Goal: Transaction & Acquisition: Purchase product/service

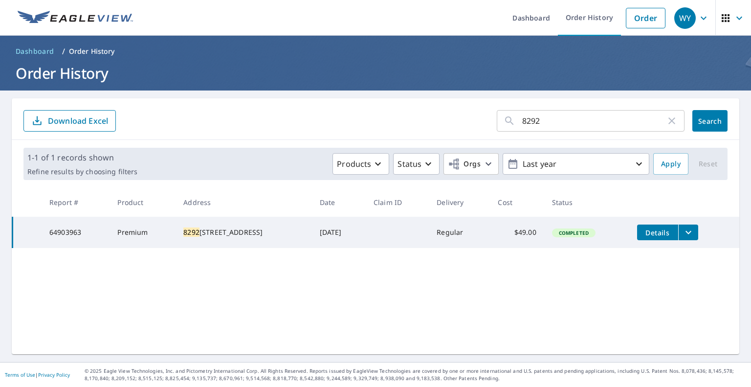
click at [698, 20] on icon "button" at bounding box center [704, 18] width 12 height 12
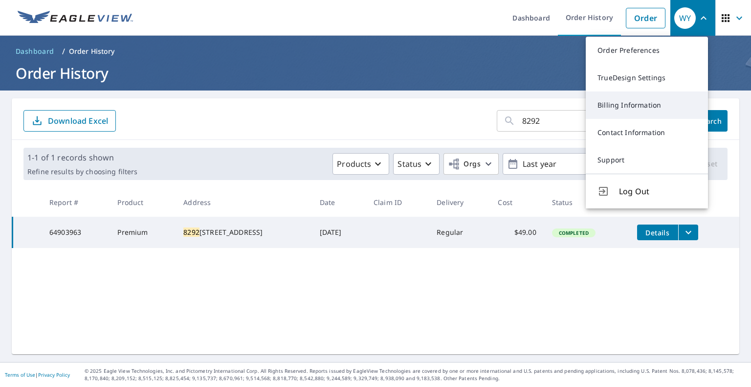
click at [630, 112] on link "Billing Information" at bounding box center [647, 104] width 122 height 27
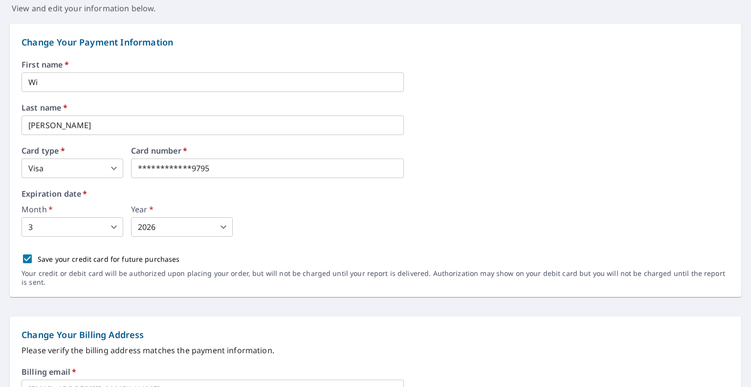
scroll to position [98, 0]
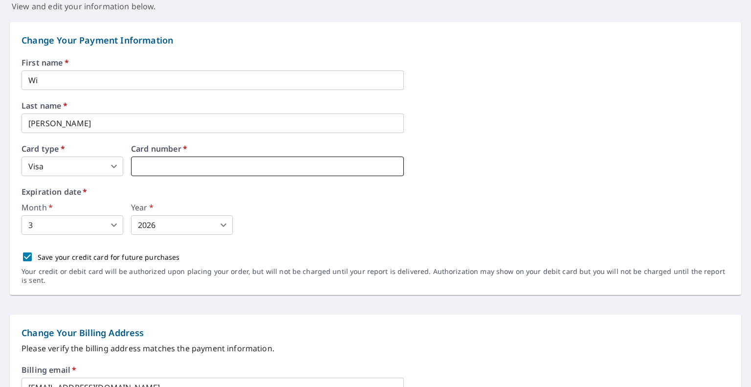
click at [233, 160] on iframe at bounding box center [267, 166] width 273 height 20
click at [224, 228] on body "WY WY Dashboard Order History Order WY Dashboard / Billing Information Billing …" at bounding box center [375, 193] width 751 height 387
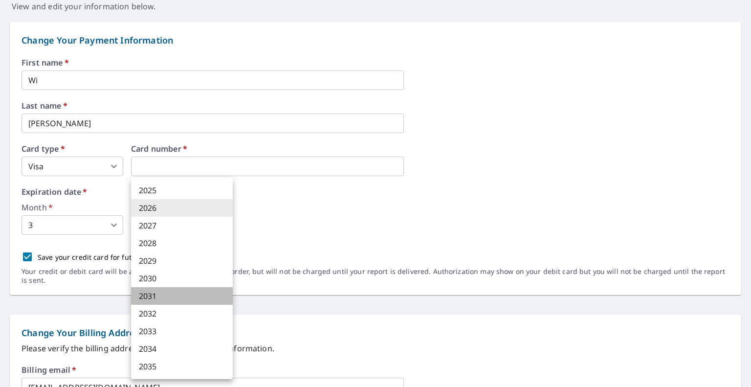
click at [188, 297] on li "2031" at bounding box center [182, 296] width 102 height 18
type input "2031"
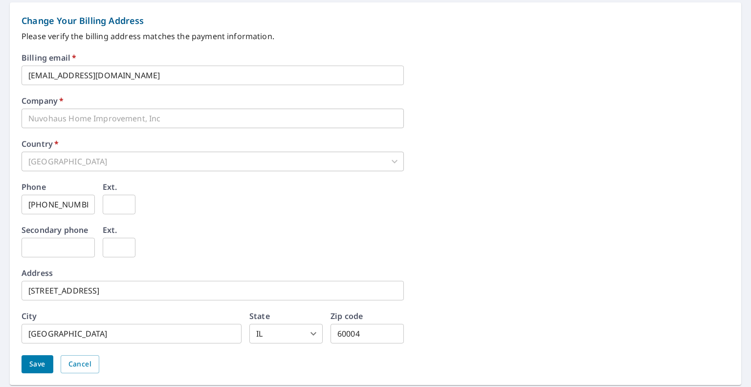
scroll to position [442, 0]
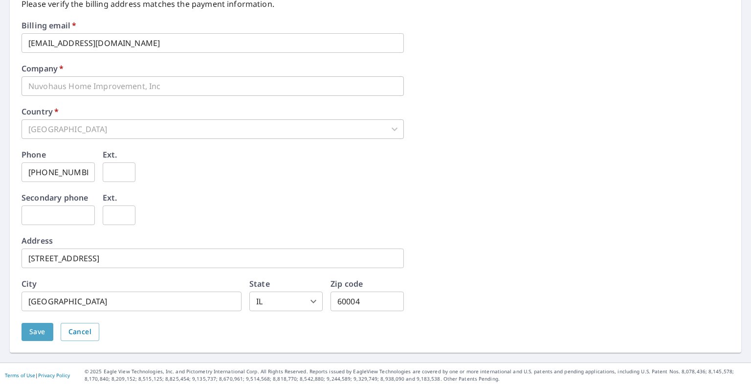
click at [29, 333] on button "Save" at bounding box center [38, 332] width 32 height 18
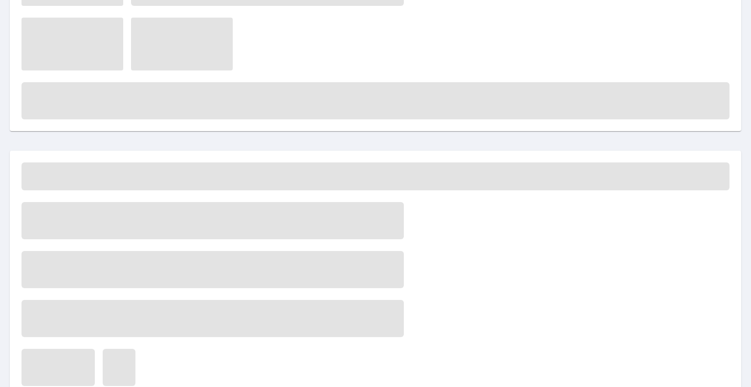
scroll to position [0, 0]
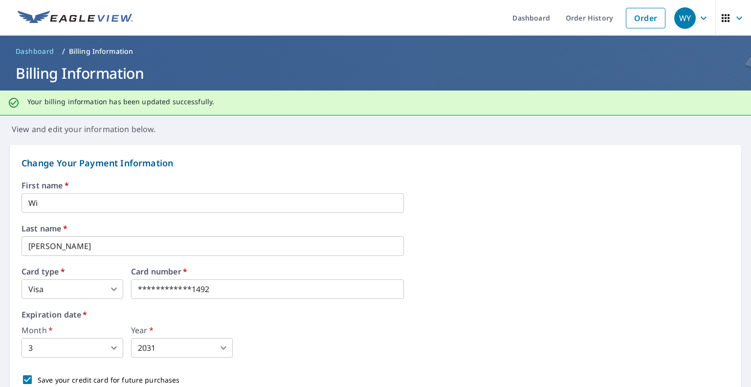
click at [46, 18] on img at bounding box center [75, 18] width 115 height 15
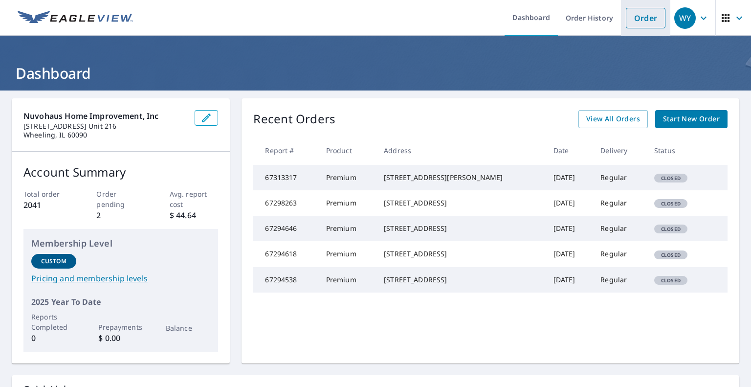
click at [641, 22] on link "Order" at bounding box center [646, 18] width 40 height 21
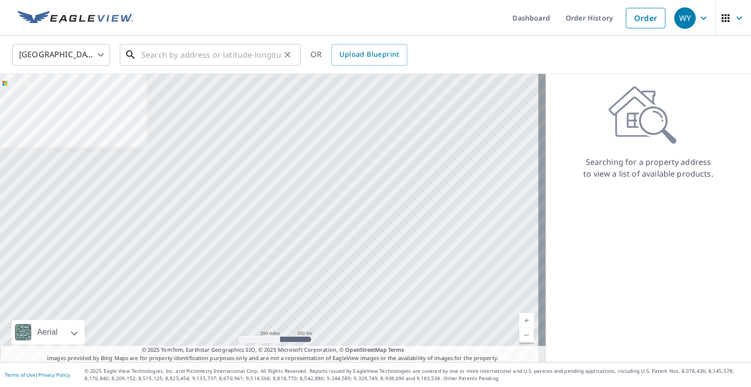
click at [253, 53] on input "text" at bounding box center [210, 54] width 139 height 27
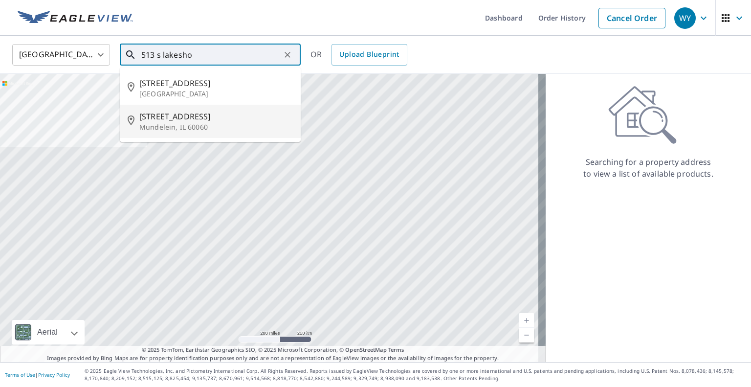
click at [217, 122] on p "Mundelein, IL 60060" at bounding box center [216, 127] width 154 height 10
type input "[STREET_ADDRESS][PERSON_NAME]"
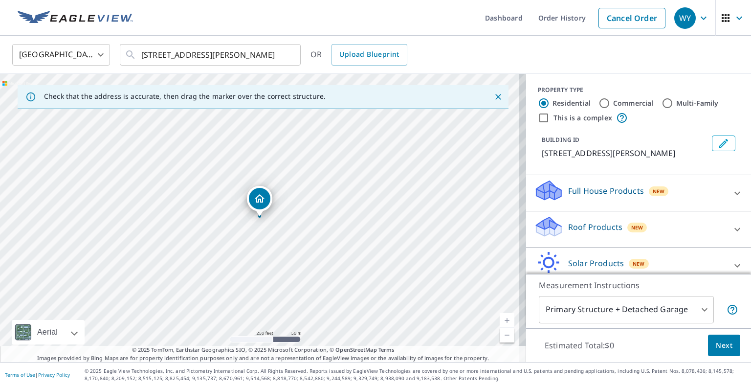
click at [731, 226] on icon at bounding box center [737, 229] width 12 height 12
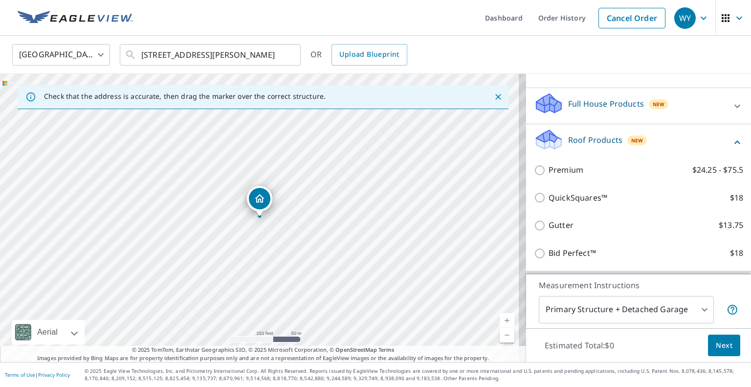
scroll to position [98, 0]
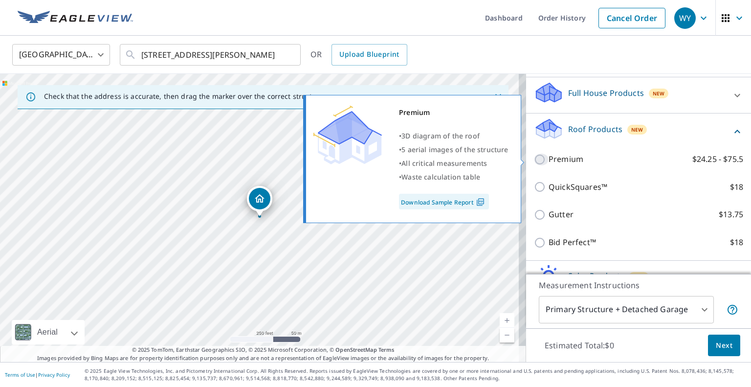
click at [534, 157] on input "Premium $24.25 - $75.5" at bounding box center [541, 160] width 15 height 12
checkbox input "true"
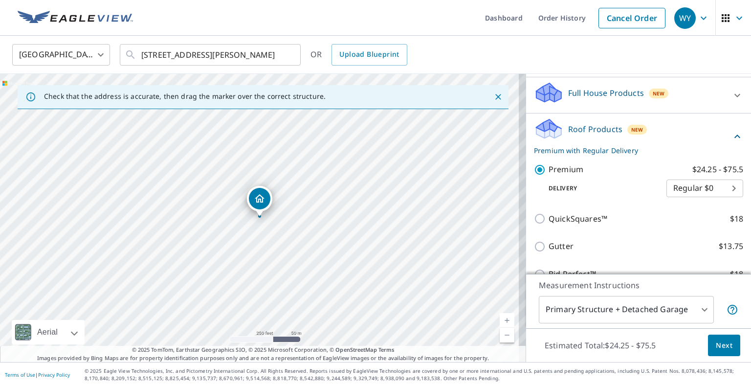
scroll to position [187, 0]
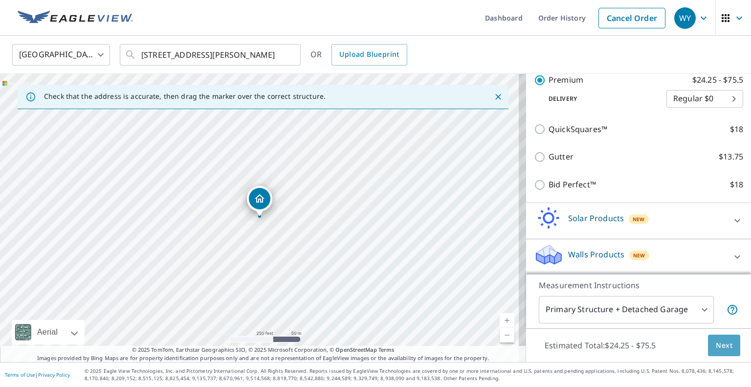
click at [716, 344] on span "Next" at bounding box center [724, 345] width 17 height 12
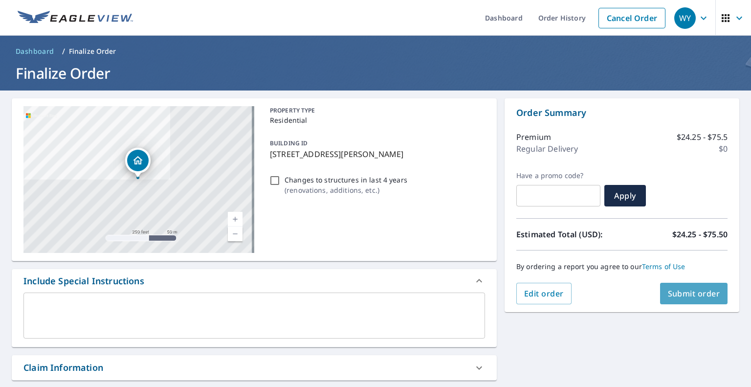
click at [681, 293] on span "Submit order" at bounding box center [694, 293] width 52 height 11
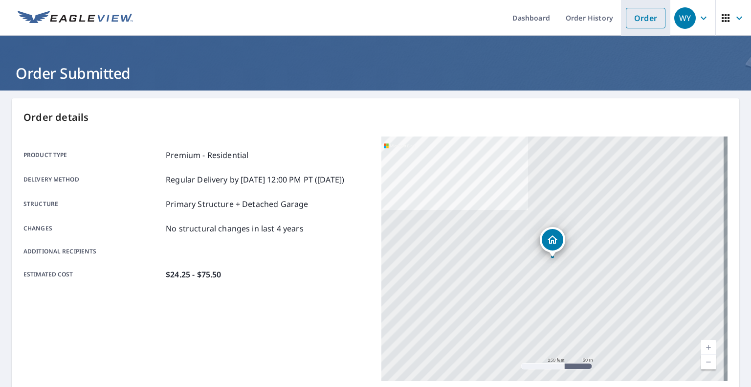
click at [629, 20] on link "Order" at bounding box center [646, 18] width 40 height 21
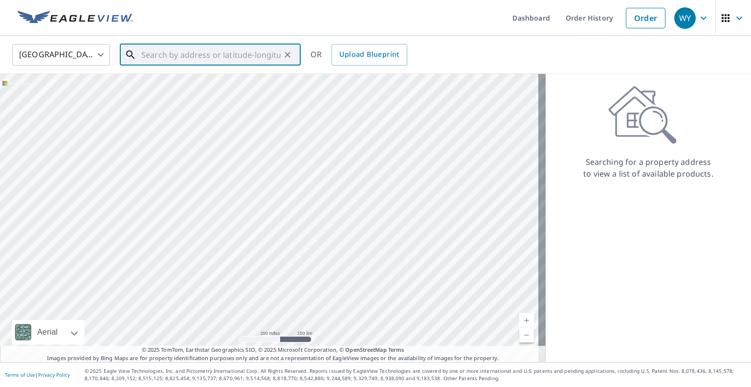
click at [164, 51] on input "text" at bounding box center [210, 54] width 139 height 27
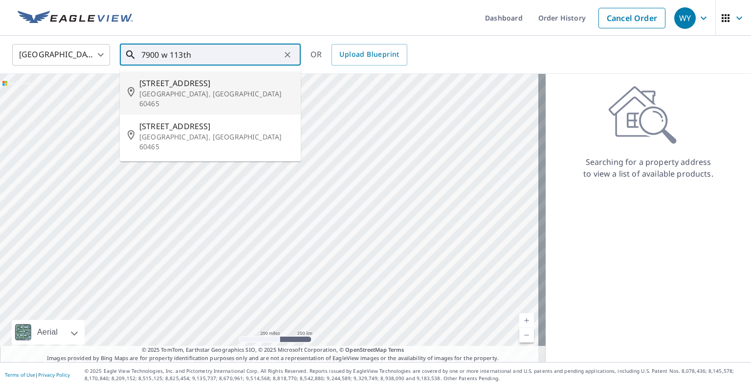
click at [215, 89] on p "[GEOGRAPHIC_DATA], [GEOGRAPHIC_DATA] 60465" at bounding box center [216, 99] width 154 height 20
type input "[STREET_ADDRESS]"
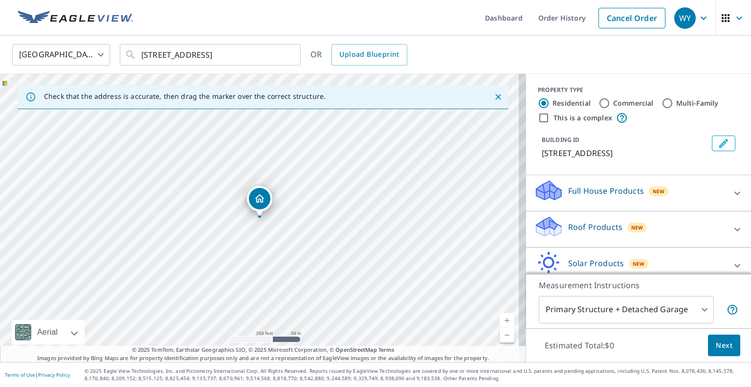
click at [725, 230] on div at bounding box center [736, 229] width 23 height 23
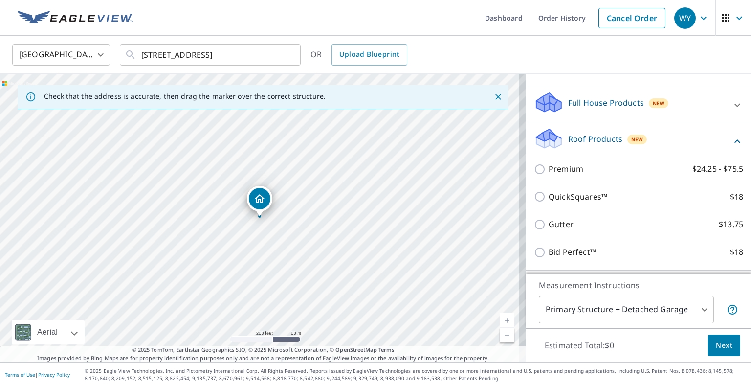
scroll to position [98, 0]
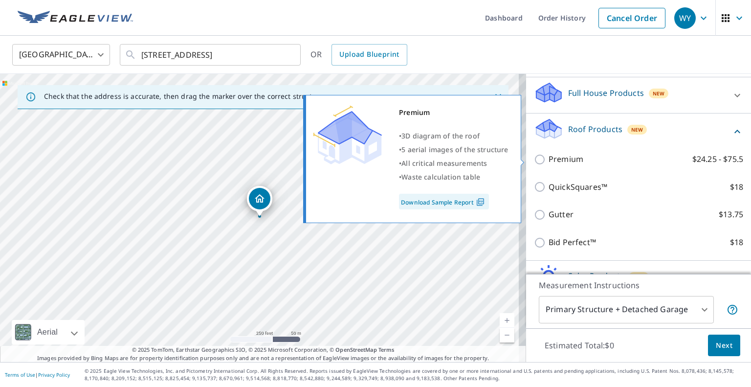
click at [534, 158] on input "Premium $24.25 - $75.5" at bounding box center [541, 160] width 15 height 12
checkbox input "true"
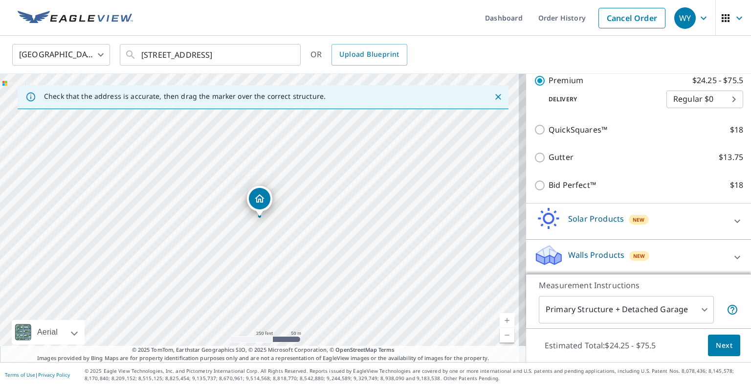
scroll to position [187, 0]
click at [716, 347] on span "Next" at bounding box center [724, 345] width 17 height 12
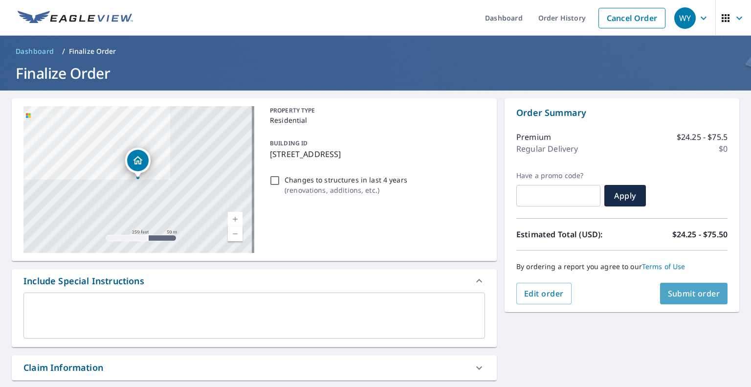
click at [677, 289] on span "Submit order" at bounding box center [694, 293] width 52 height 11
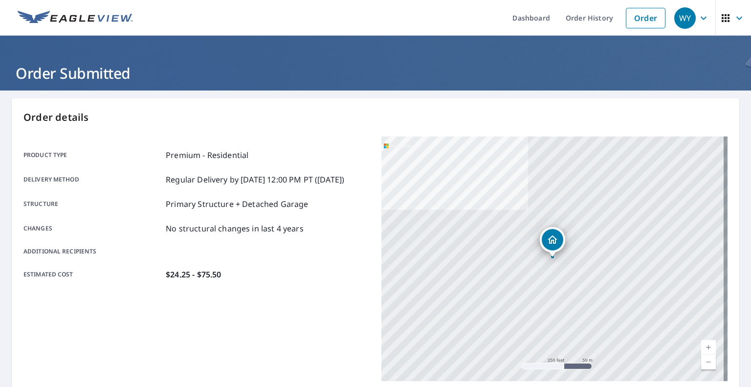
scroll to position [188, 0]
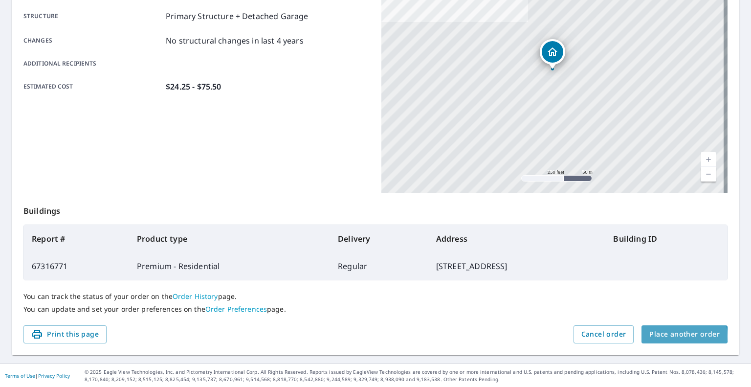
click at [665, 335] on span "Place another order" at bounding box center [684, 334] width 70 height 12
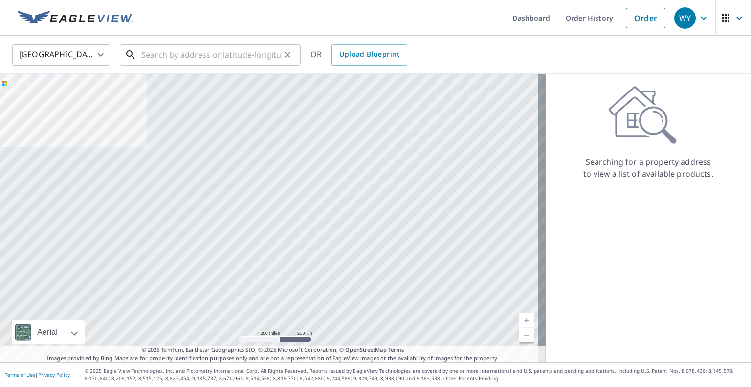
click at [207, 49] on input "text" at bounding box center [210, 54] width 139 height 27
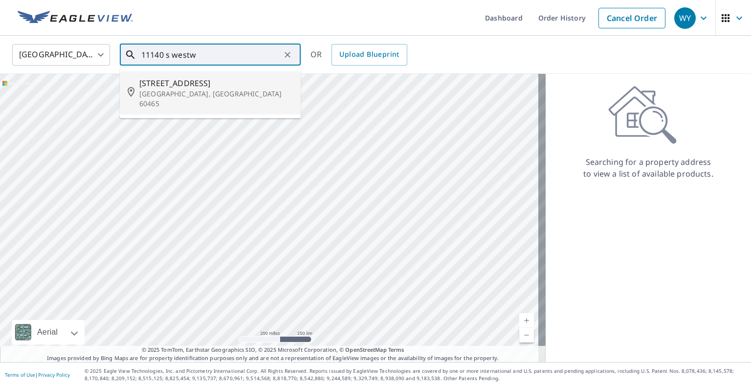
click at [209, 93] on p "[GEOGRAPHIC_DATA], [GEOGRAPHIC_DATA] 60465" at bounding box center [216, 99] width 154 height 20
type input "[STREET_ADDRESS][PERSON_NAME]"
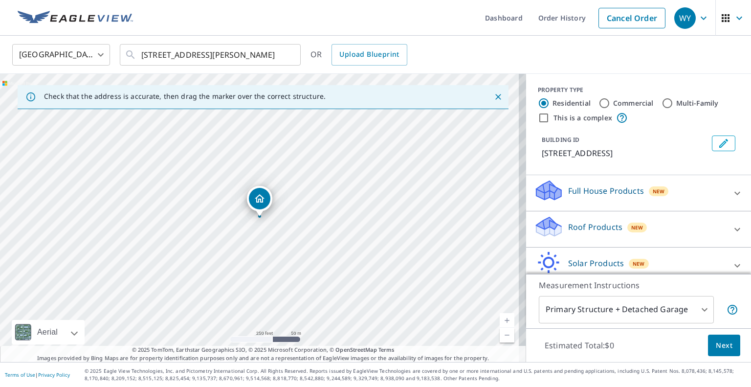
click at [682, 240] on div "Roof Products New" at bounding box center [630, 229] width 192 height 28
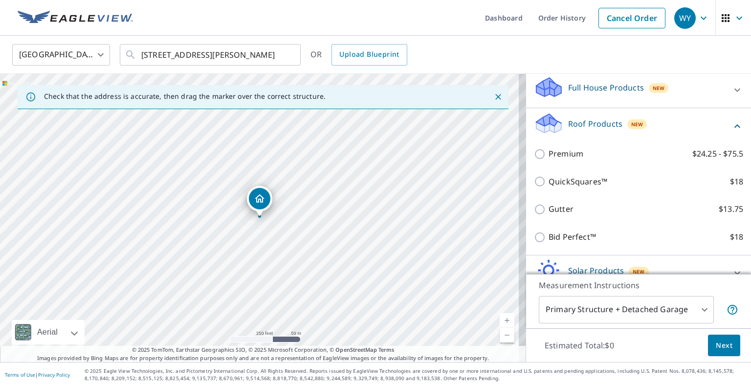
scroll to position [147, 0]
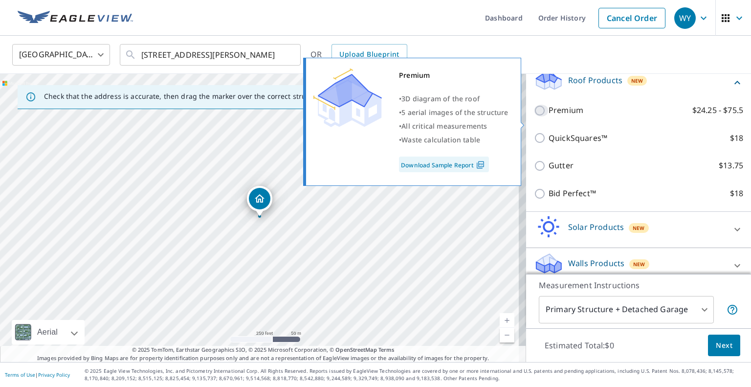
click at [534, 116] on input "Premium $24.25 - $75.5" at bounding box center [541, 111] width 15 height 12
checkbox input "true"
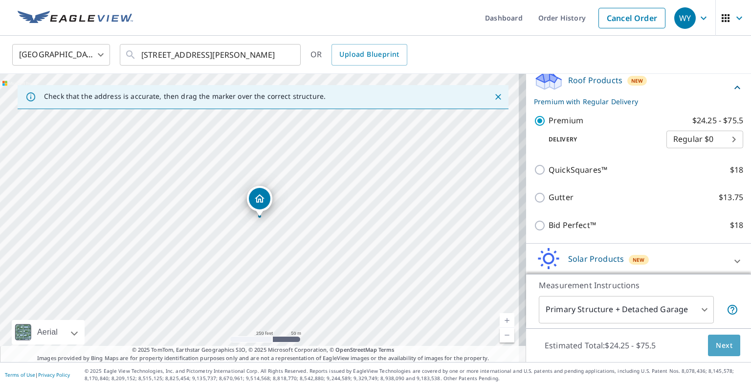
click at [716, 343] on span "Next" at bounding box center [724, 345] width 17 height 12
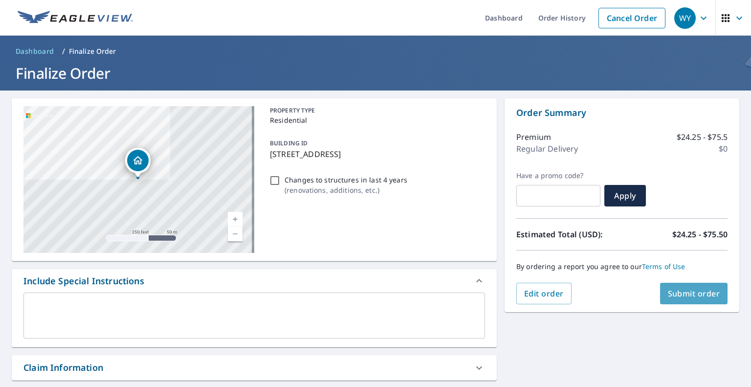
click at [680, 297] on span "Submit order" at bounding box center [694, 293] width 52 height 11
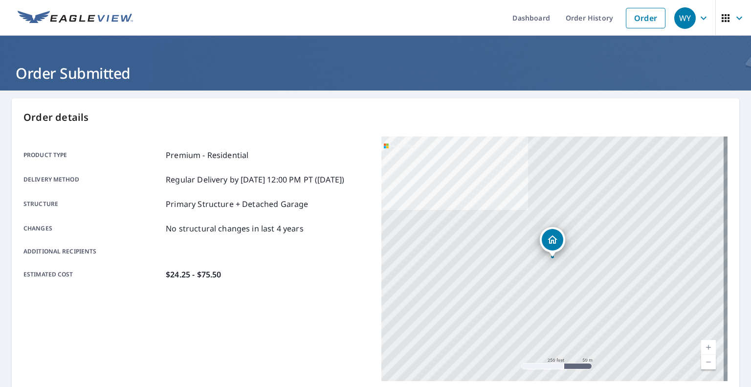
click at [0, 59] on header "Order Submitted" at bounding box center [375, 63] width 751 height 55
